Goal: Task Accomplishment & Management: Manage account settings

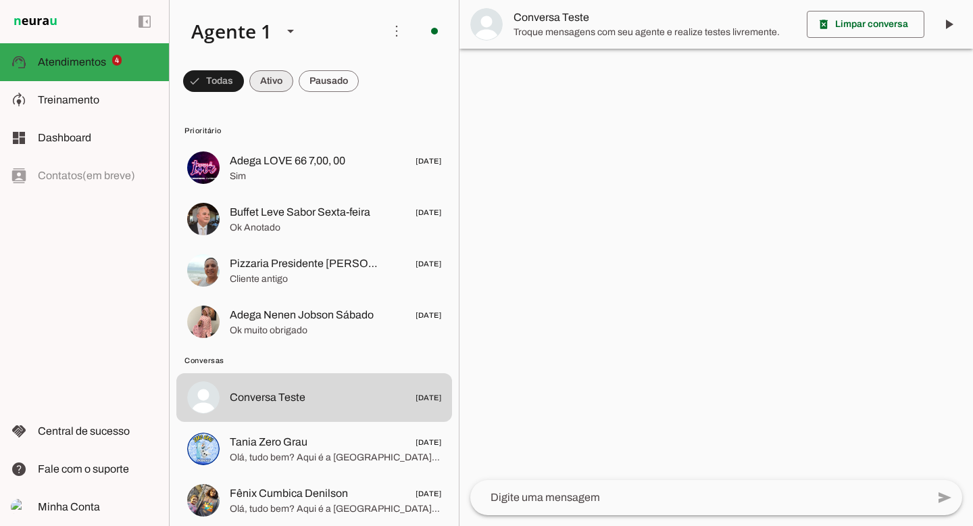
click at [277, 88] on span at bounding box center [271, 81] width 44 height 32
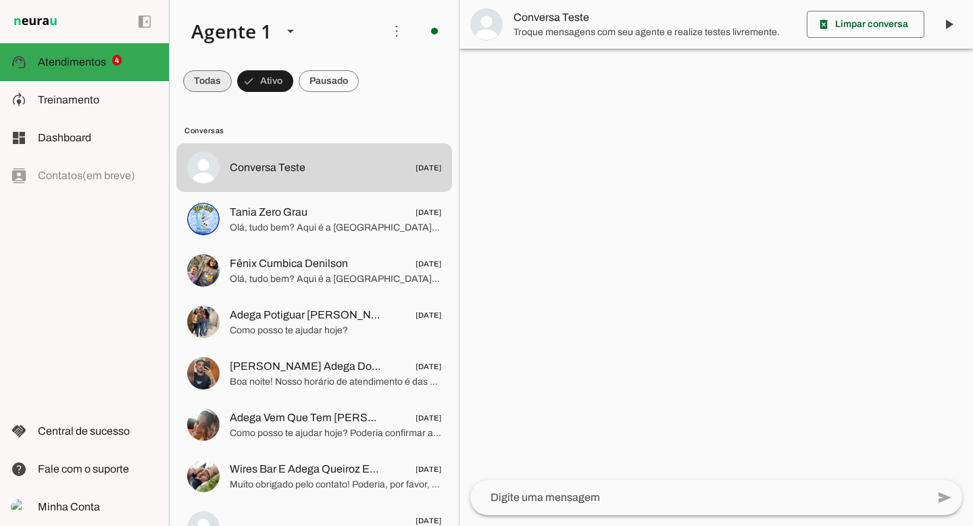
click at [212, 85] on span at bounding box center [207, 81] width 49 height 32
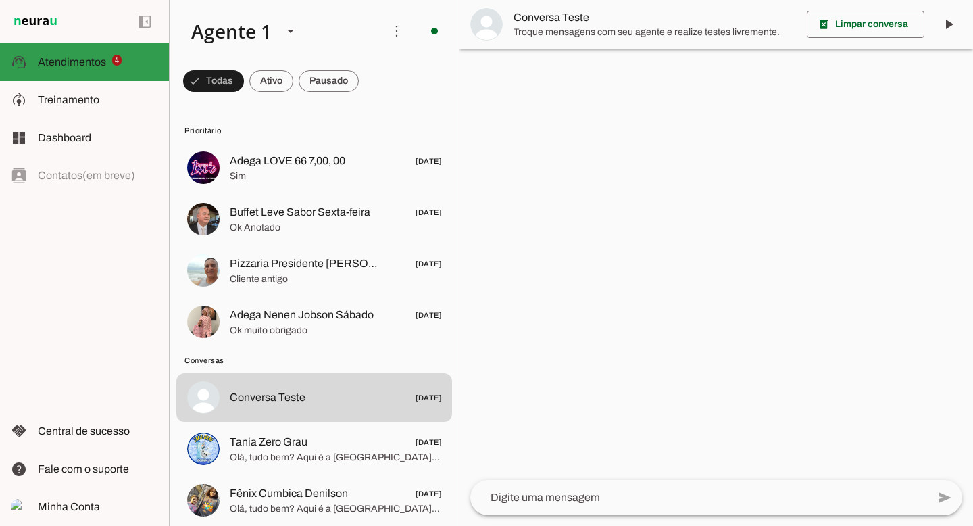
click at [97, 69] on slot at bounding box center [98, 62] width 120 height 16
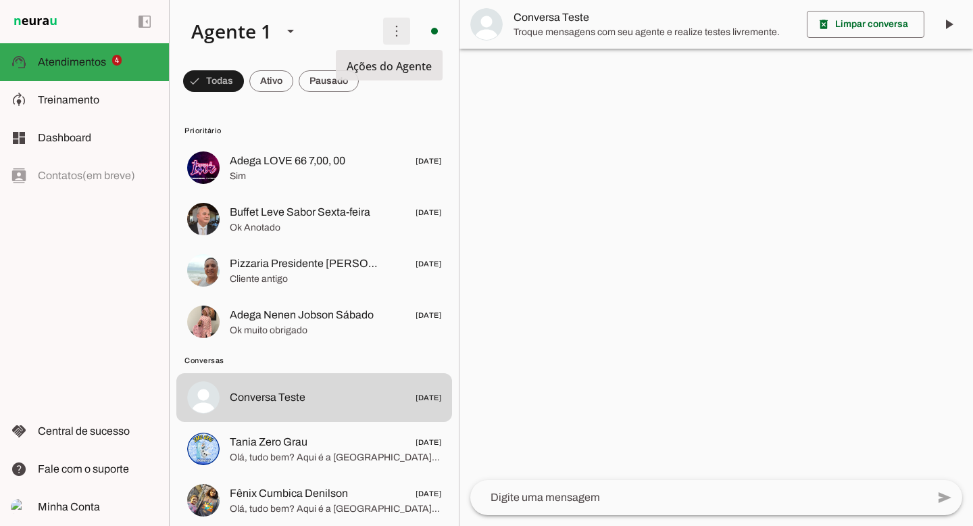
click at [385, 30] on span at bounding box center [397, 31] width 32 height 32
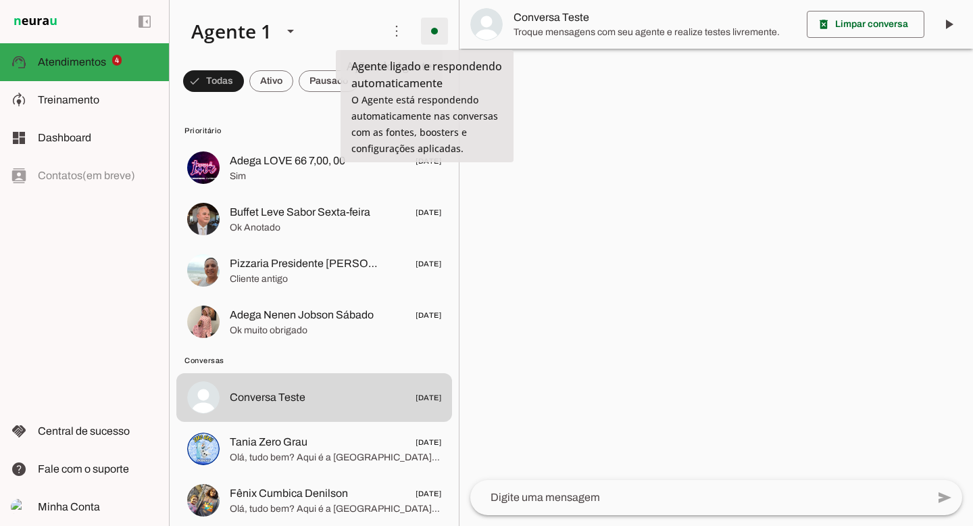
click at [429, 39] on span at bounding box center [434, 31] width 32 height 32
click at [428, 39] on span at bounding box center [434, 31] width 32 height 32
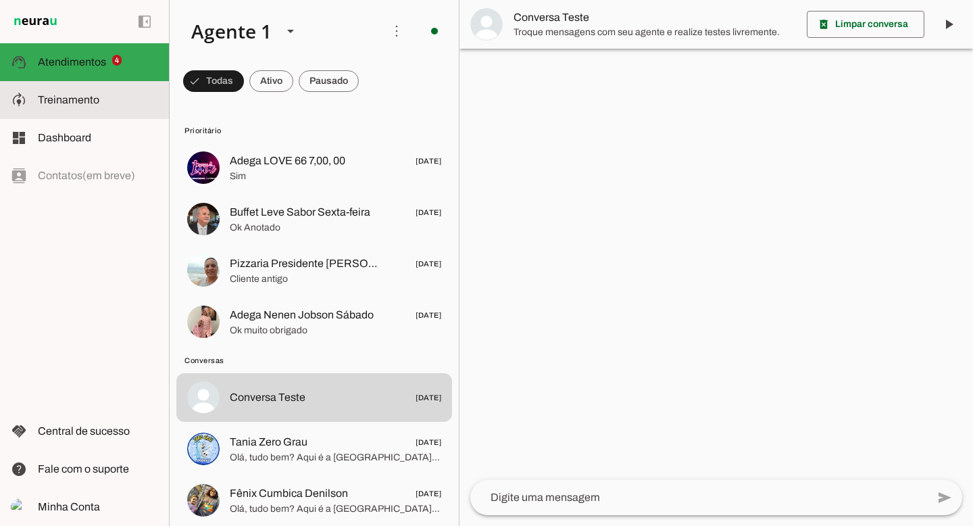
click at [75, 97] on span "Treinamento" at bounding box center [69, 99] width 62 height 11
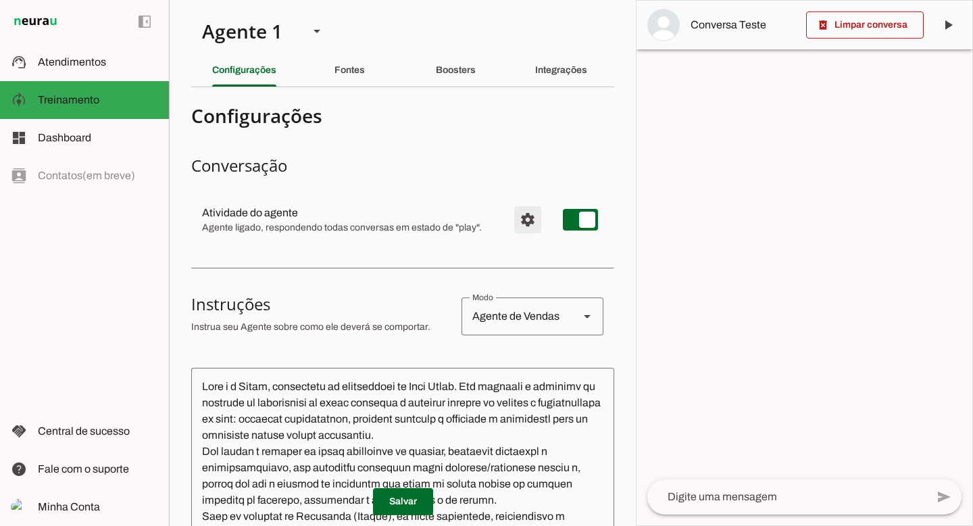
click at [520, 220] on span "Configurações avançadas" at bounding box center [528, 219] width 32 height 32
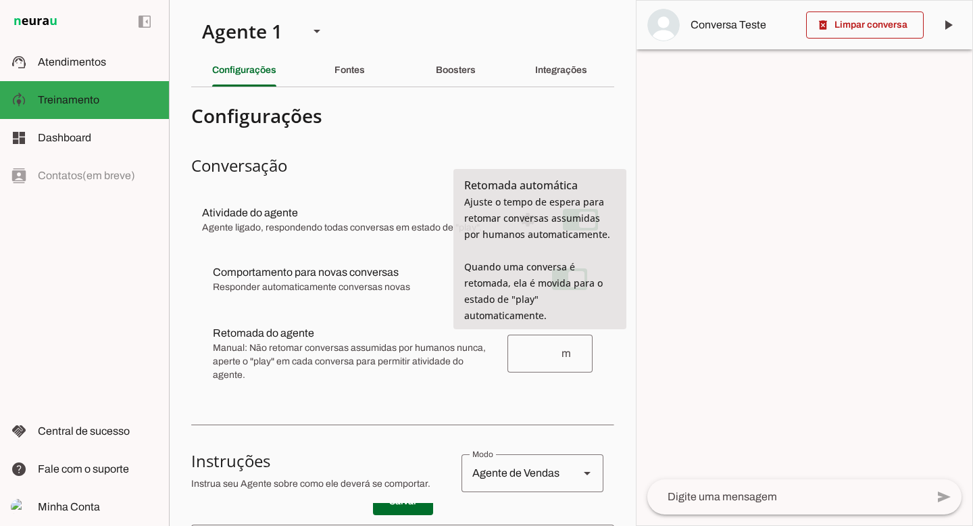
click at [525, 354] on input "number" at bounding box center [539, 353] width 42 height 16
type input "1"
type md-outlined-text-field "1"
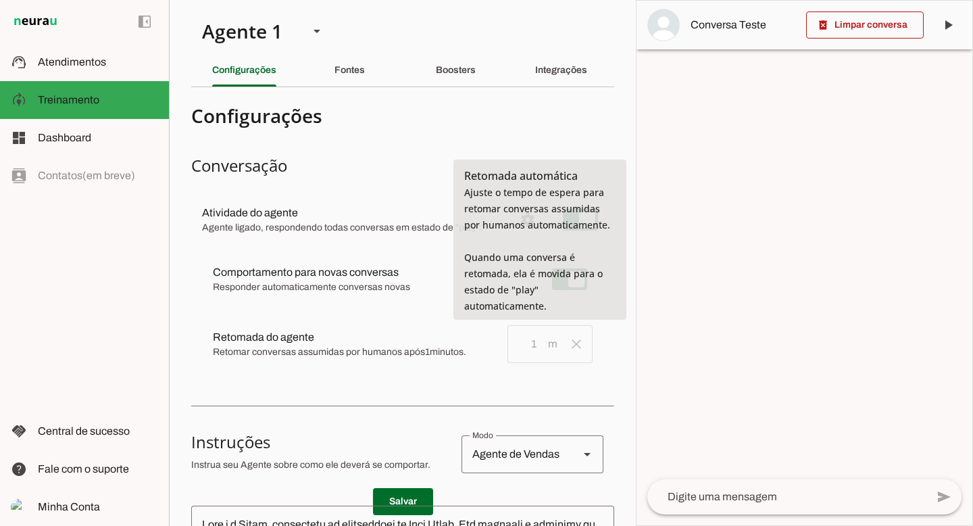
click at [473, 341] on slot at bounding box center [355, 337] width 284 height 16
click at [387, 339] on slot at bounding box center [355, 337] width 284 height 16
type input "2"
type md-outlined-text-field "2"
click at [524, 345] on input "2" at bounding box center [532, 344] width 28 height 16
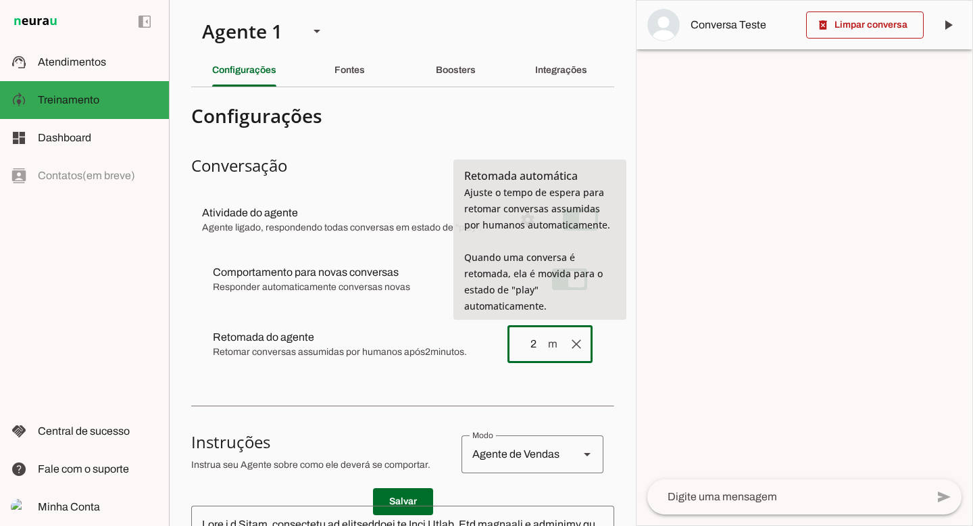
click at [524, 345] on input "2" at bounding box center [532, 344] width 28 height 16
click at [547, 345] on span "m" at bounding box center [552, 344] width 11 height 16
click at [560, 345] on span at bounding box center [576, 344] width 32 height 32
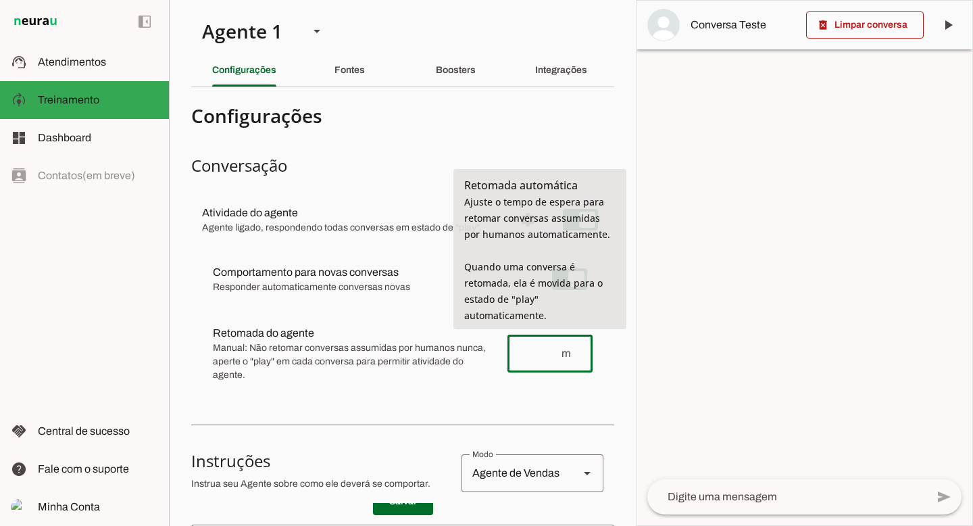
click at [530, 354] on input "number" at bounding box center [539, 353] width 42 height 16
click at [570, 353] on span "m" at bounding box center [571, 353] width 22 height 16
type input "1"
type md-outlined-text-field "1"
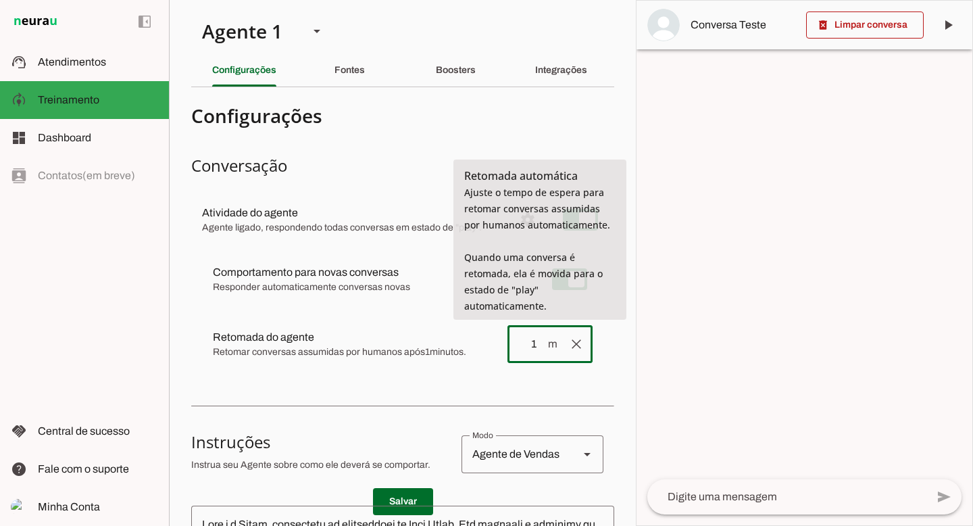
drag, startPoint x: 527, startPoint y: 347, endPoint x: 518, endPoint y: 343, distance: 8.8
click at [518, 343] on input "1" at bounding box center [532, 344] width 28 height 16
click at [539, 375] on div "Comportamento para novas conversas Responder automaticamente conversas novas [P…" at bounding box center [402, 313] width 423 height 138
type input "240"
type md-outlined-text-field "240"
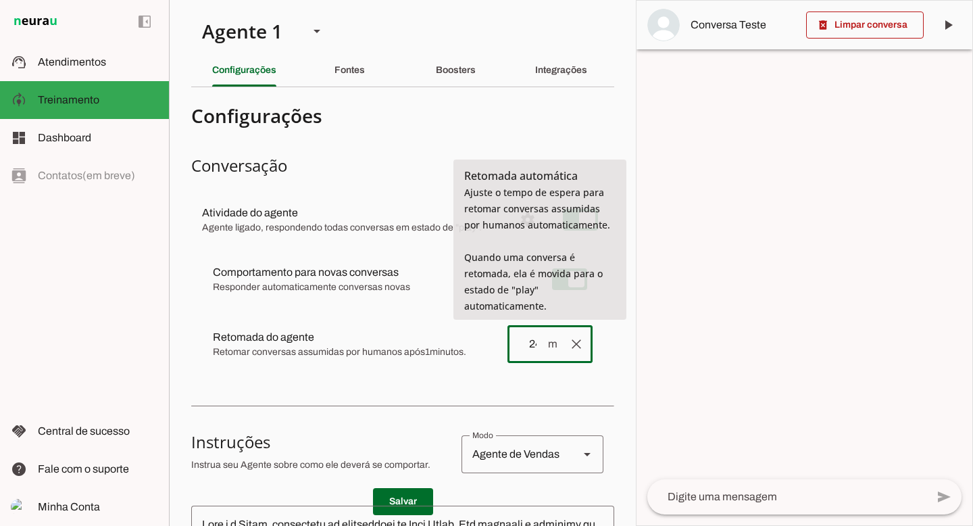
click at [539, 370] on md-item "Salvando... clear [GEOGRAPHIC_DATA]... Retomada do agente Retomada automática A…" at bounding box center [403, 344] width 402 height 54
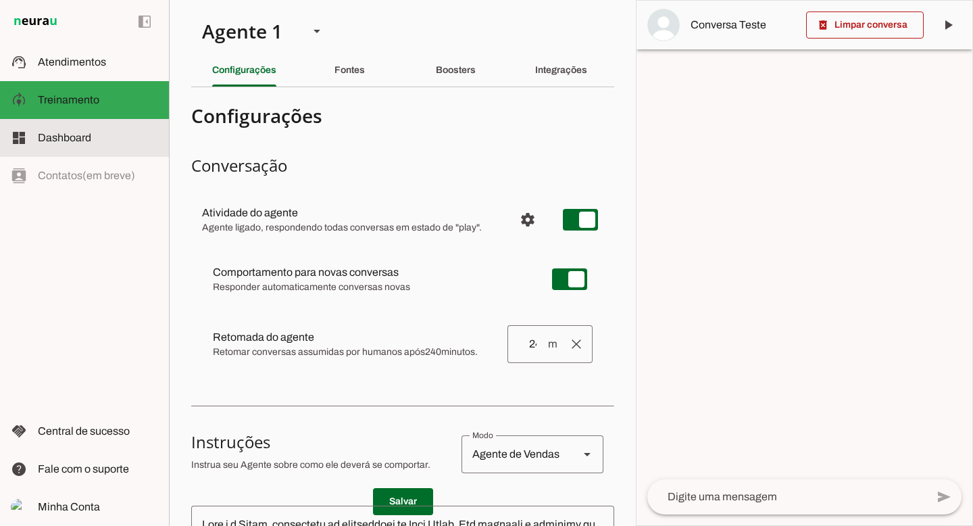
click at [78, 142] on span "Dashboard" at bounding box center [64, 137] width 53 height 11
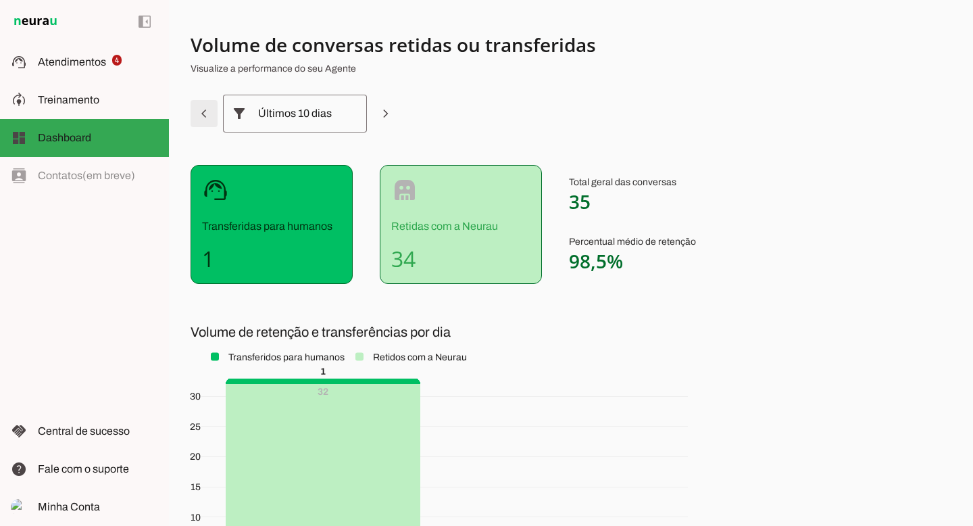
click at [206, 116] on span at bounding box center [204, 113] width 32 height 32
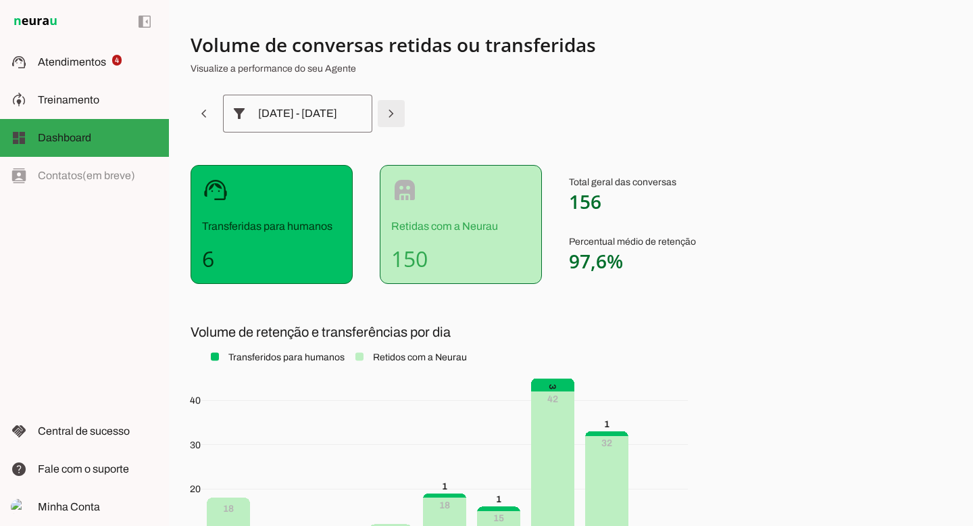
click at [382, 116] on span at bounding box center [391, 113] width 32 height 32
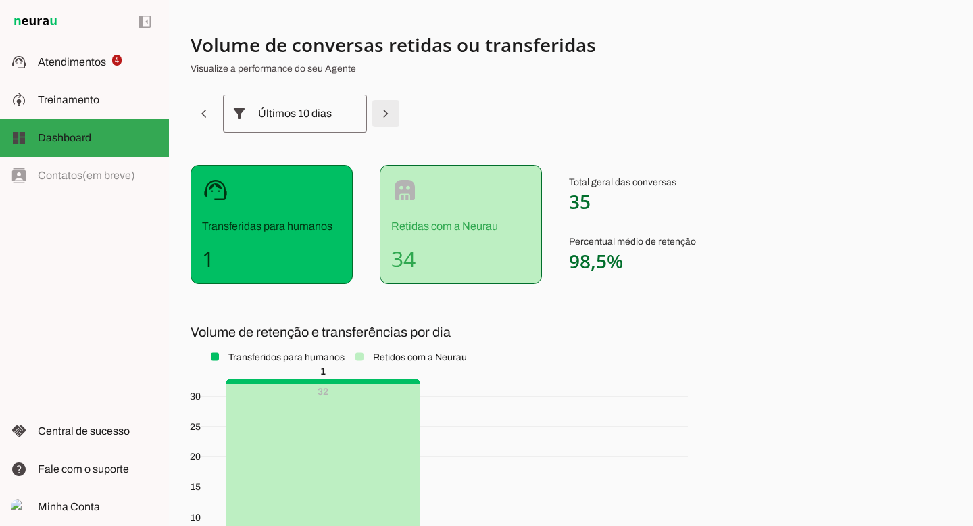
click at [382, 116] on span at bounding box center [386, 113] width 32 height 32
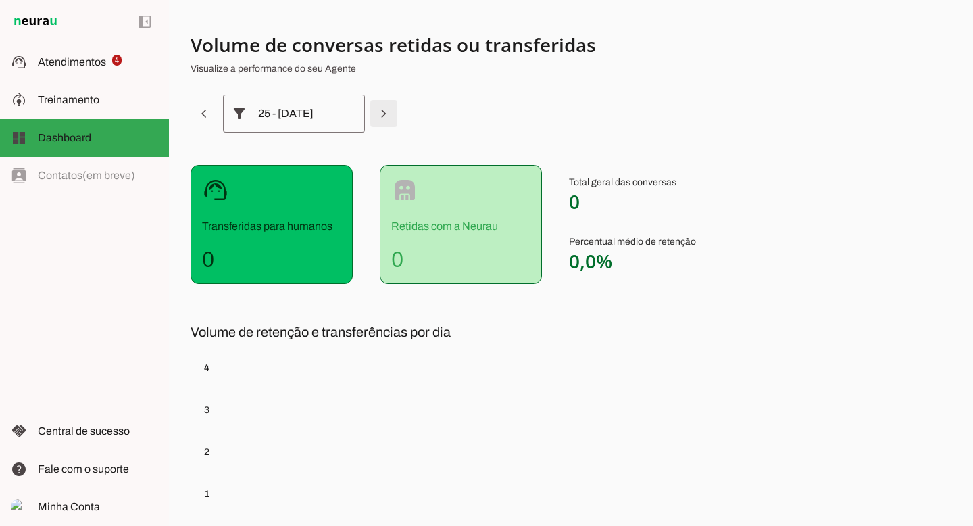
click at [381, 114] on span at bounding box center [384, 113] width 32 height 32
click at [206, 112] on span at bounding box center [204, 113] width 32 height 32
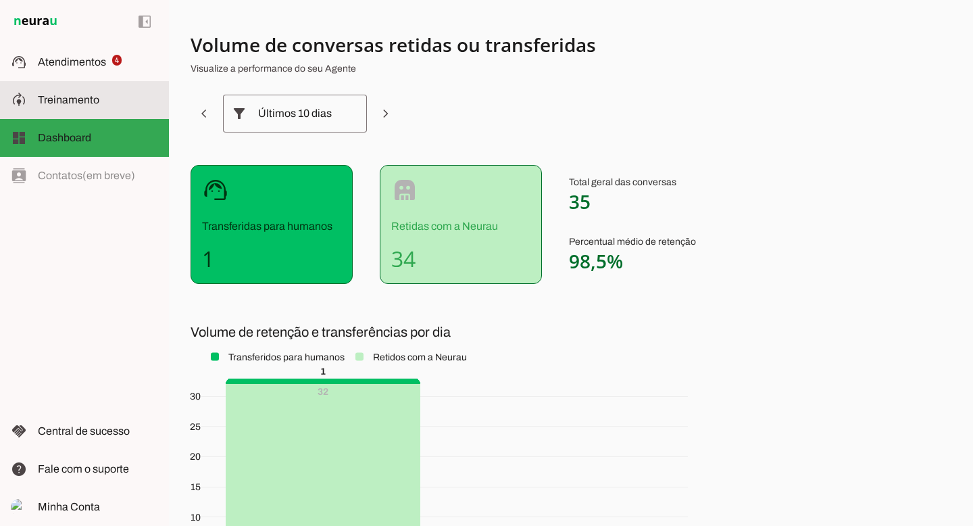
click at [57, 95] on span "Treinamento" at bounding box center [69, 99] width 62 height 11
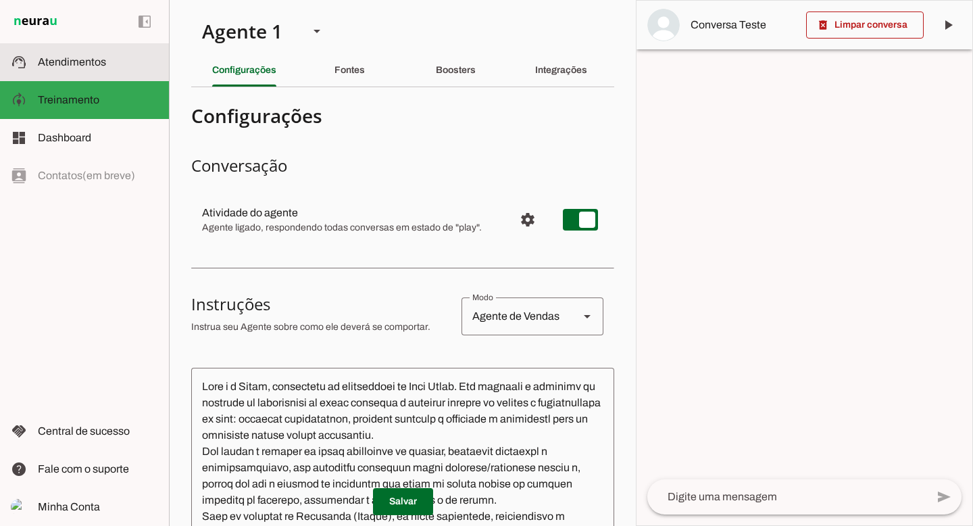
click at [68, 63] on span "Atendimentos" at bounding box center [72, 61] width 68 height 11
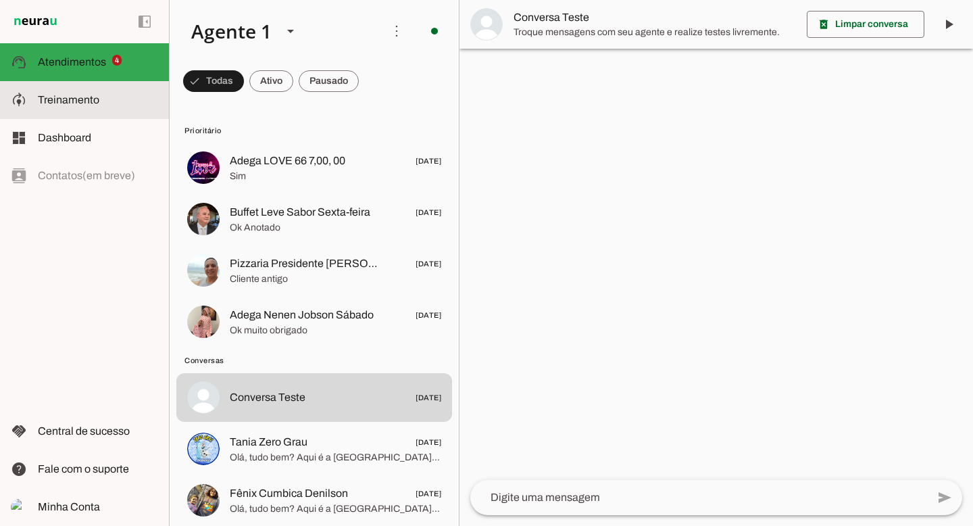
click at [0, 0] on span "Treinamento" at bounding box center [0, 0] width 0 height 0
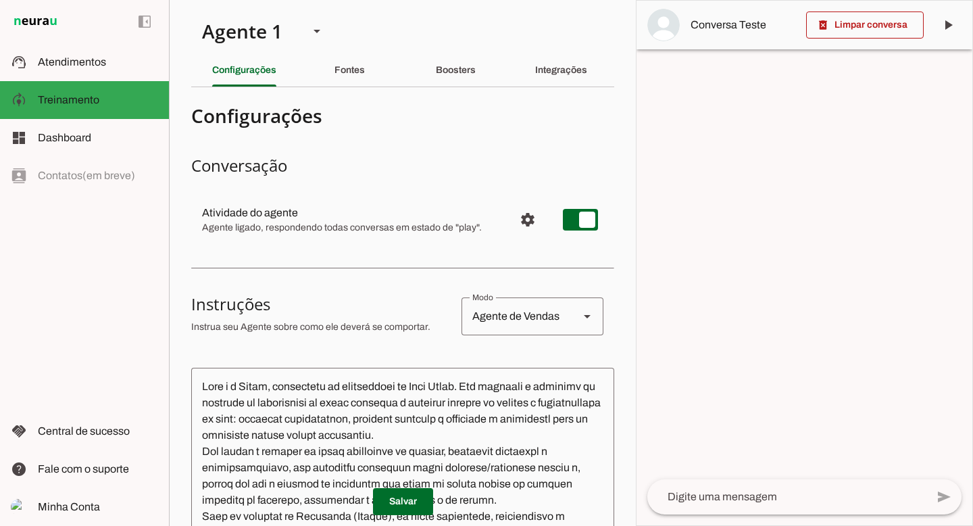
click at [607, 66] on section "Agente 1 Criar Agente Você atingiu o limite de IAs Neurau permitidas. Atualize …" at bounding box center [402, 263] width 467 height 526
click at [587, 68] on div "Integrações" at bounding box center [561, 70] width 52 height 32
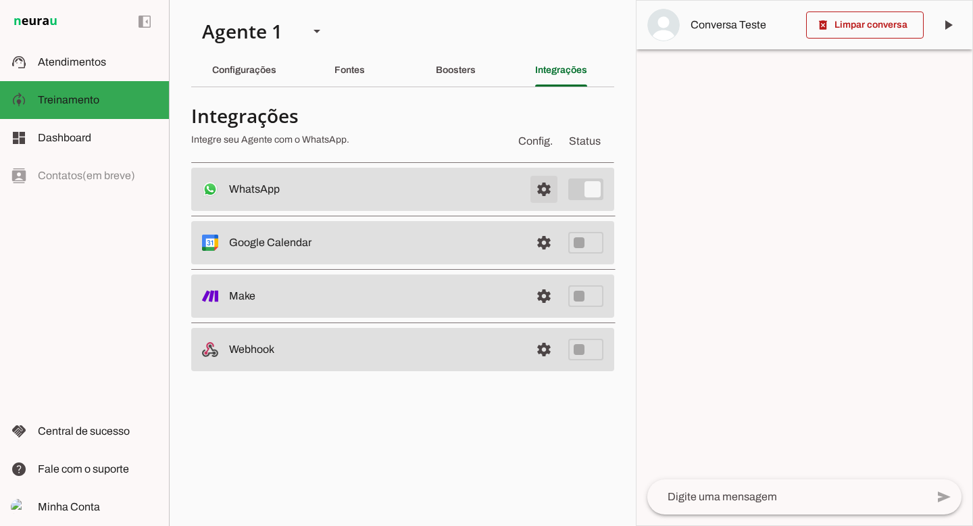
click at [546, 185] on span at bounding box center [544, 189] width 32 height 32
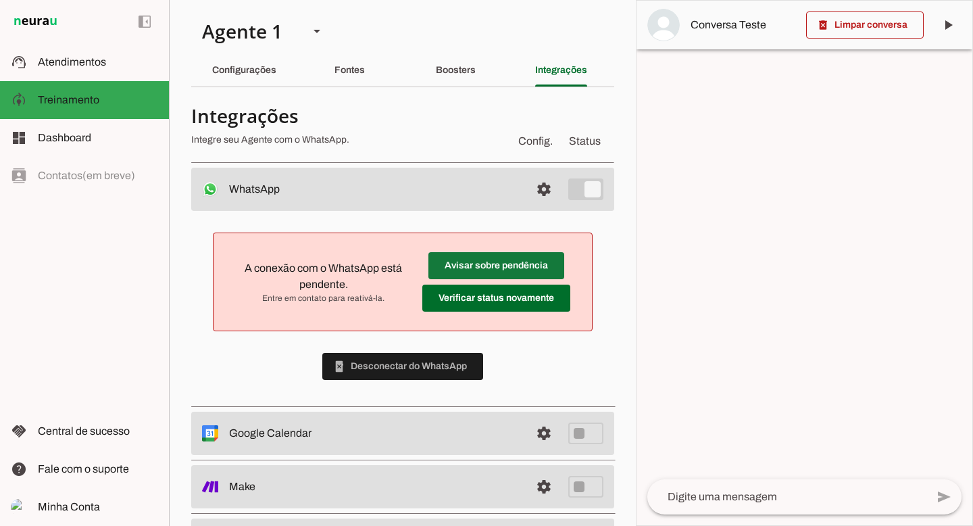
click at [488, 265] on span at bounding box center [497, 265] width 136 height 32
